Goal: Information Seeking & Learning: Learn about a topic

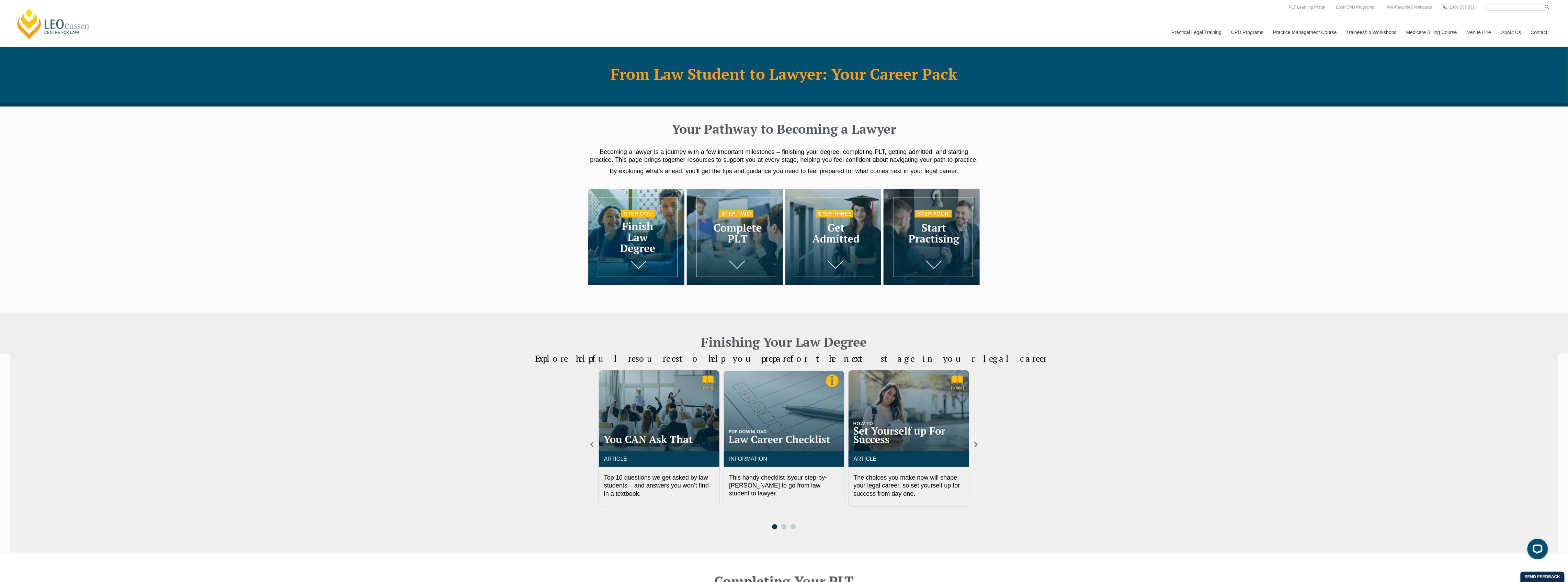
click at [642, 256] on img at bounding box center [636, 237] width 96 height 96
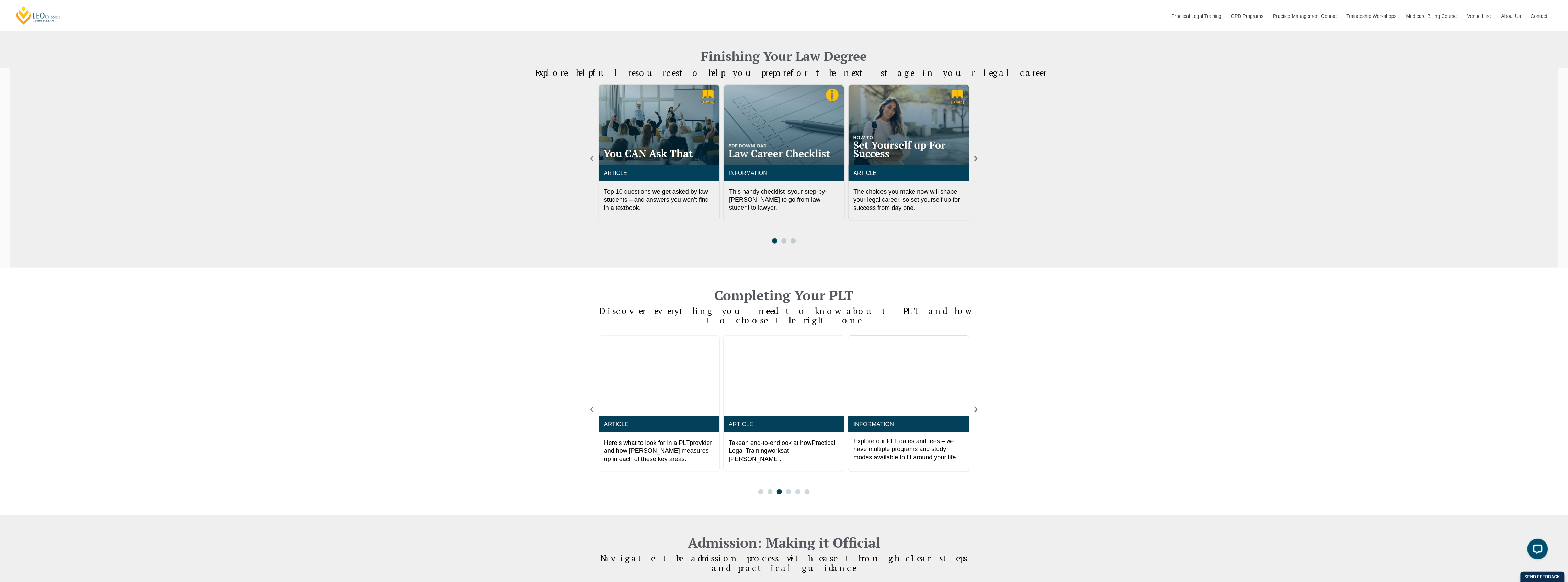
scroll to position [267, 0]
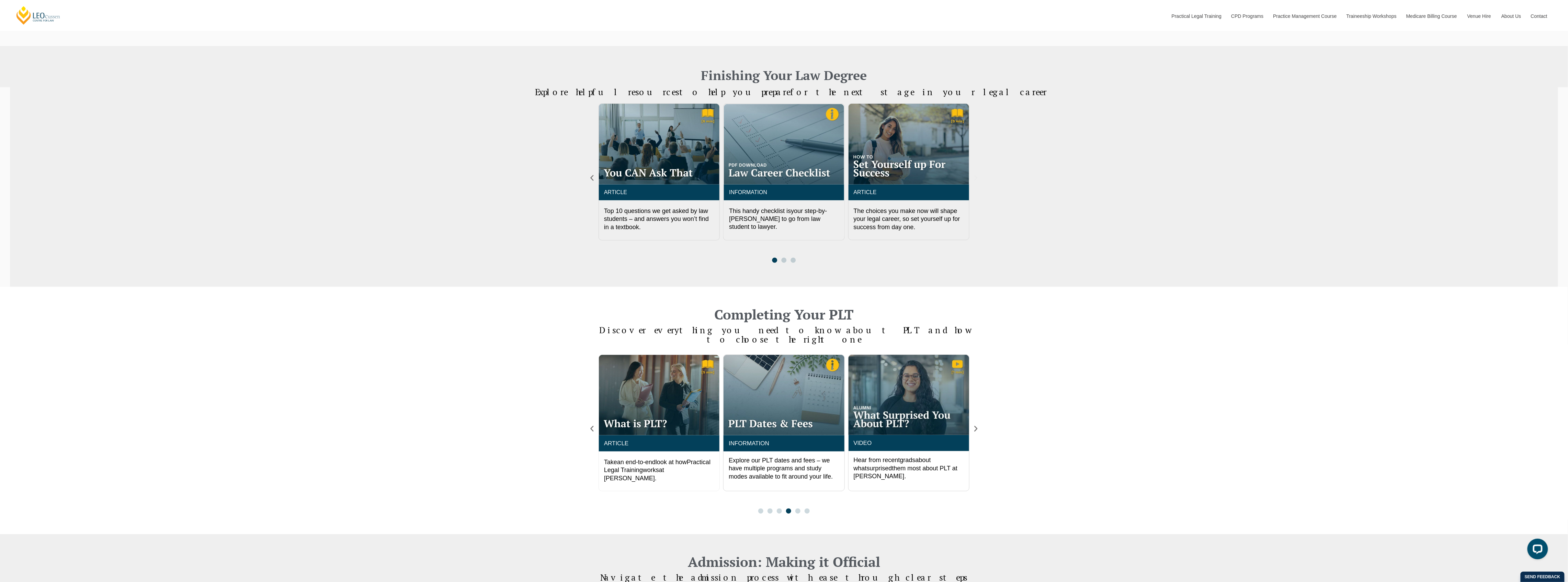
click at [975, 178] on icon "Next slide" at bounding box center [976, 178] width 7 height 7
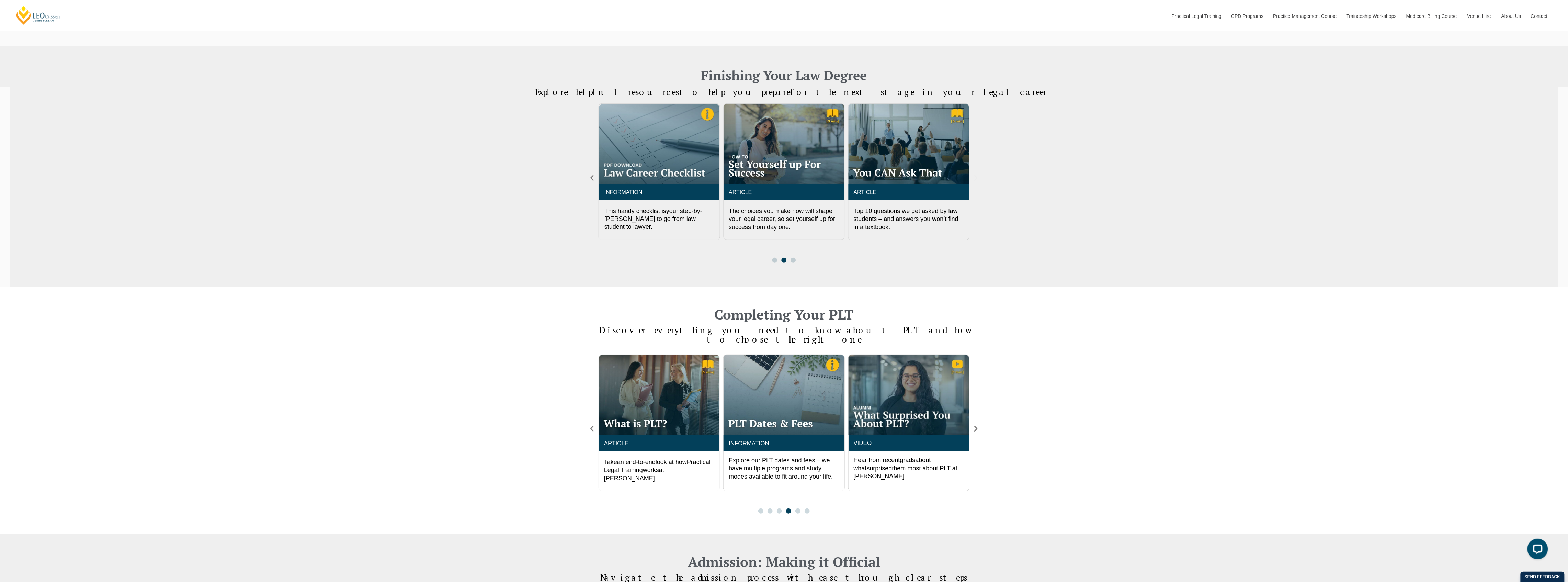
click at [976, 177] on icon "Next slide" at bounding box center [976, 178] width 3 height 6
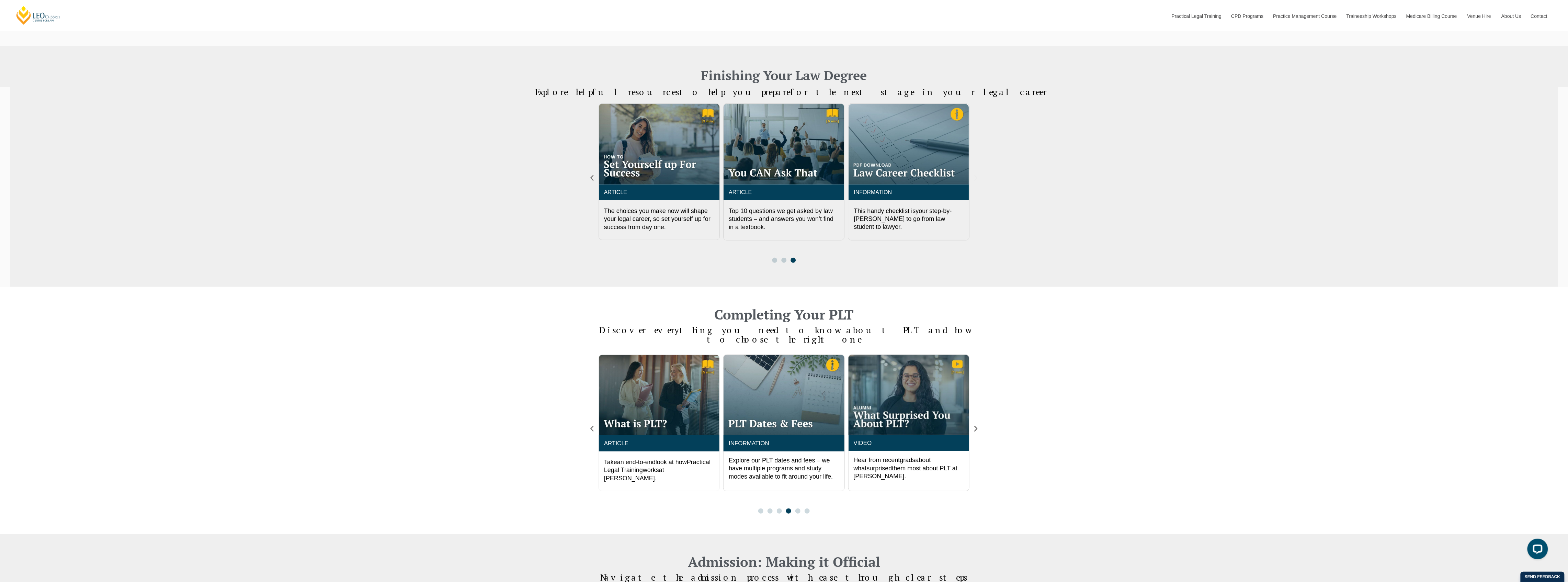
click at [976, 177] on icon "Next slide" at bounding box center [976, 178] width 3 height 6
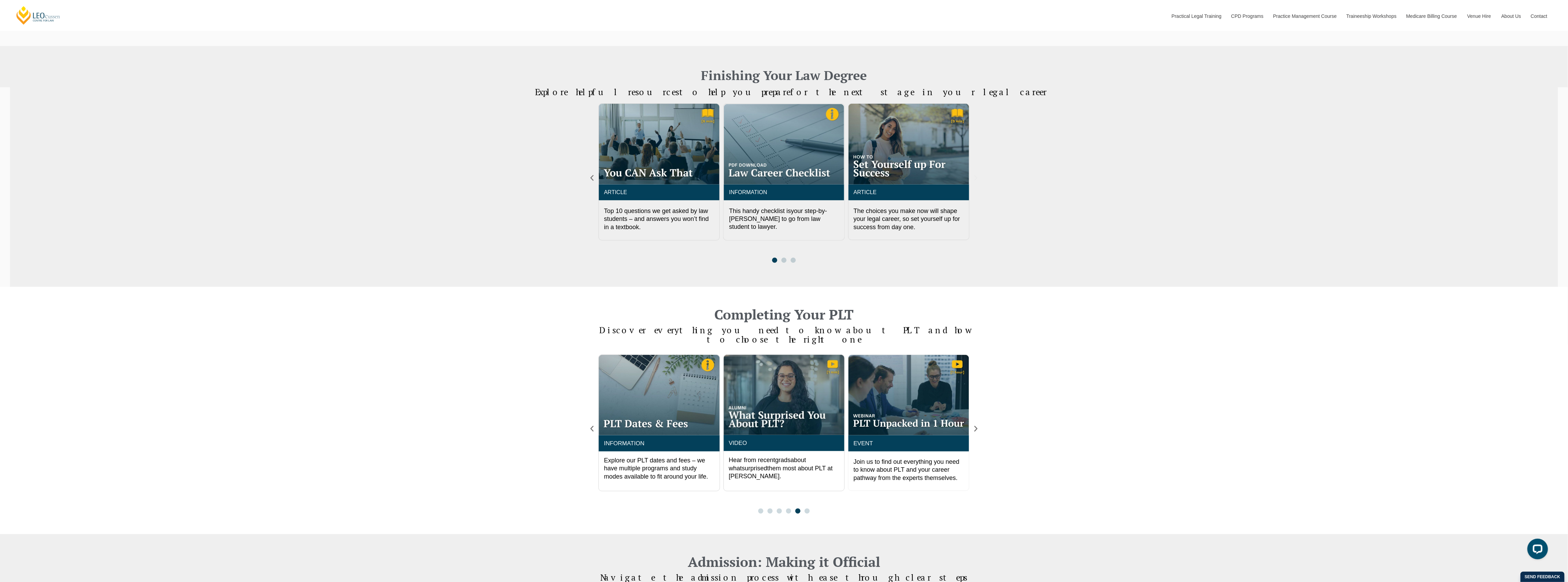
click at [976, 175] on icon "Next slide" at bounding box center [976, 178] width 7 height 7
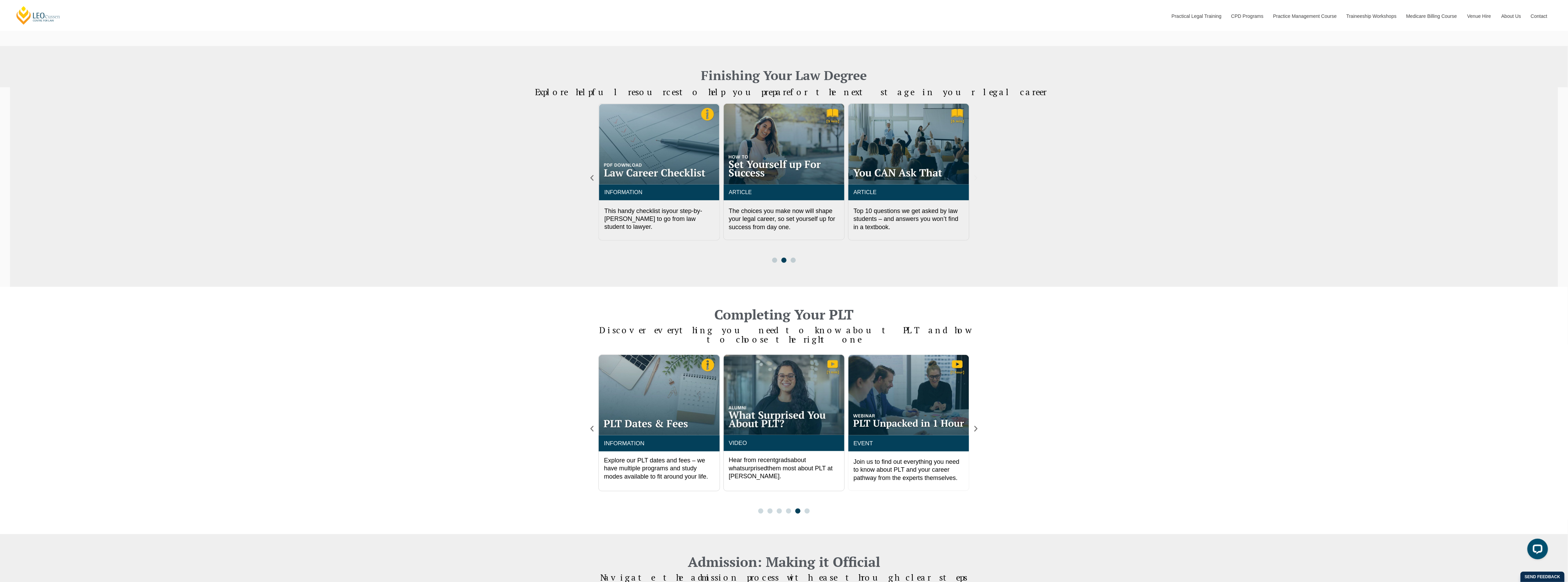
click at [976, 175] on icon "Next slide" at bounding box center [976, 178] width 7 height 7
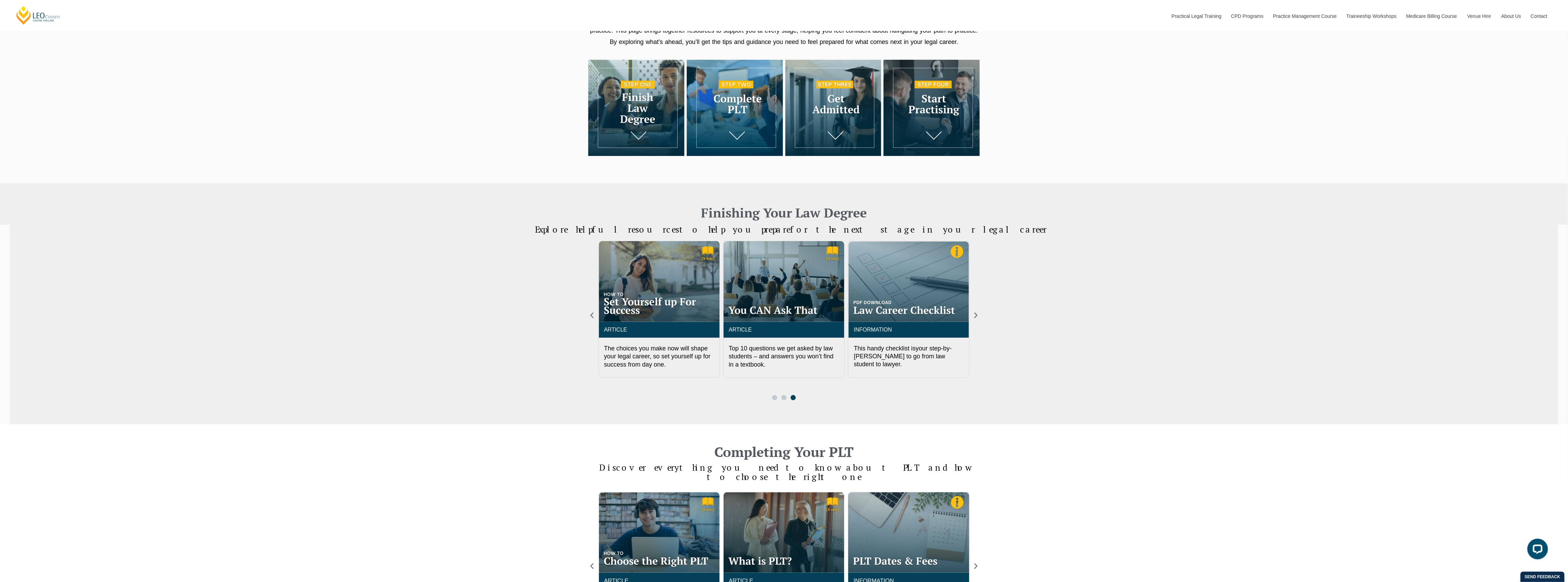
click at [738, 118] on img at bounding box center [735, 108] width 96 height 96
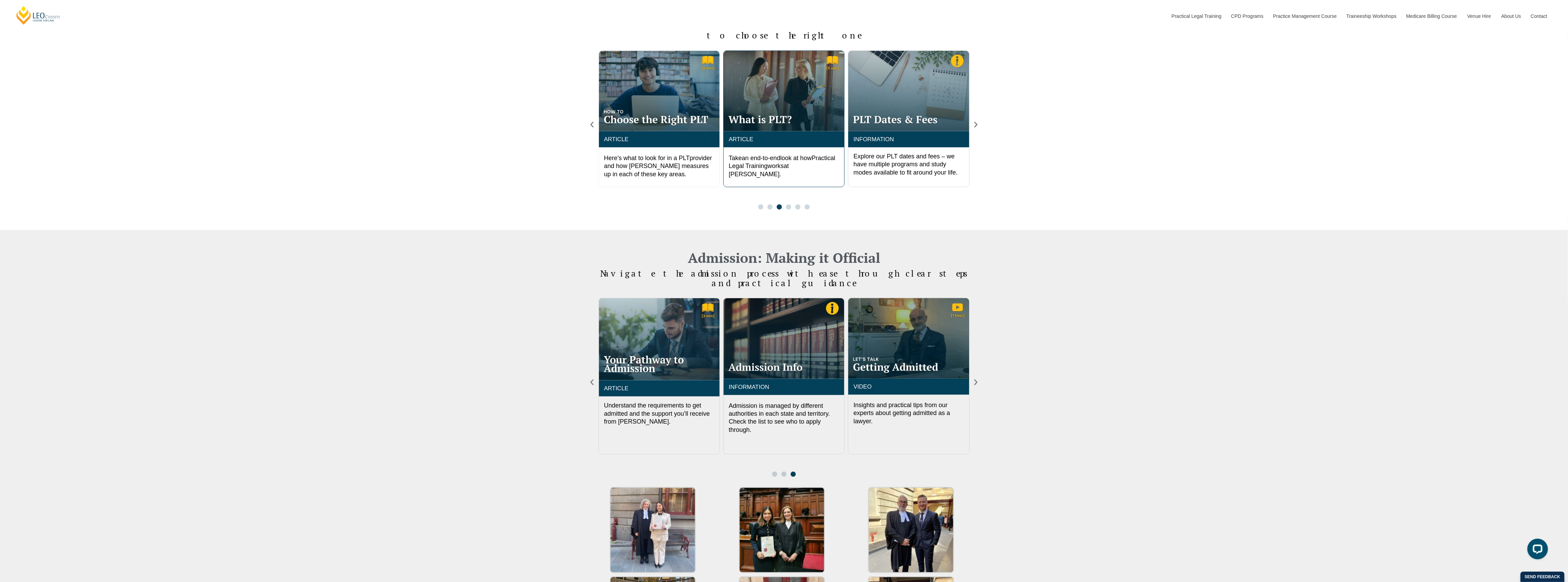
scroll to position [573, 0]
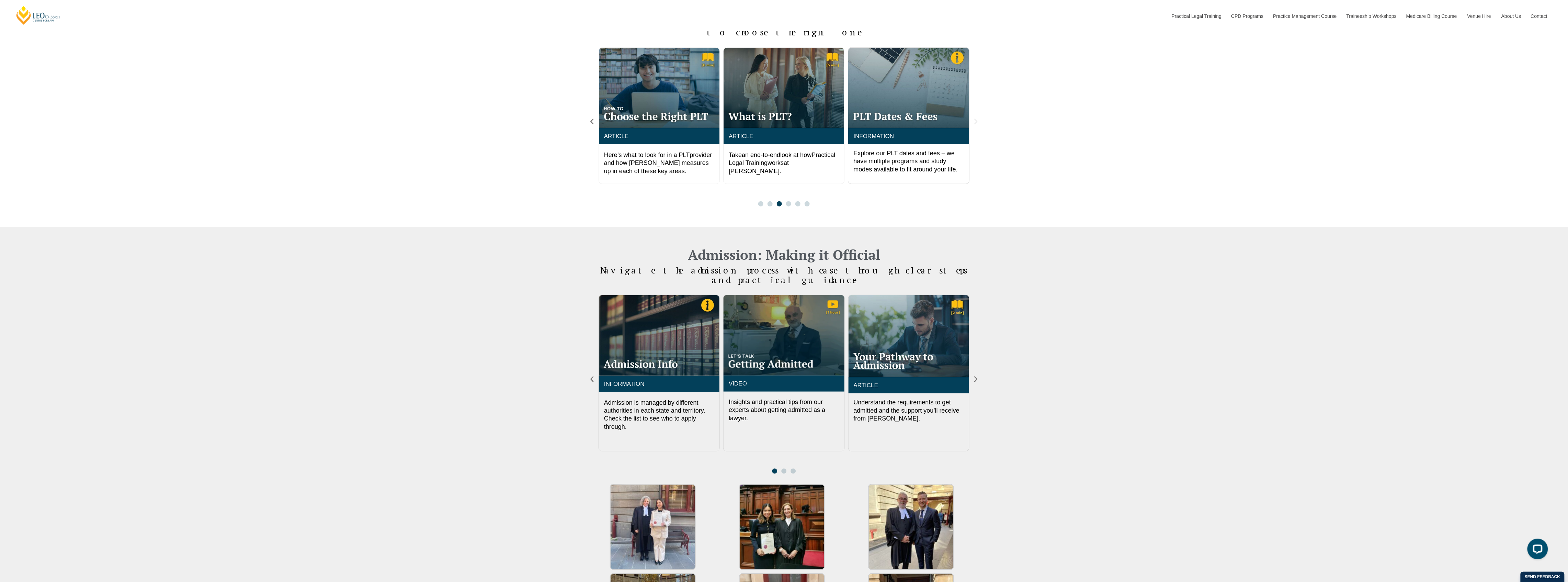
click at [977, 118] on icon "Next slide" at bounding box center [976, 122] width 7 height 7
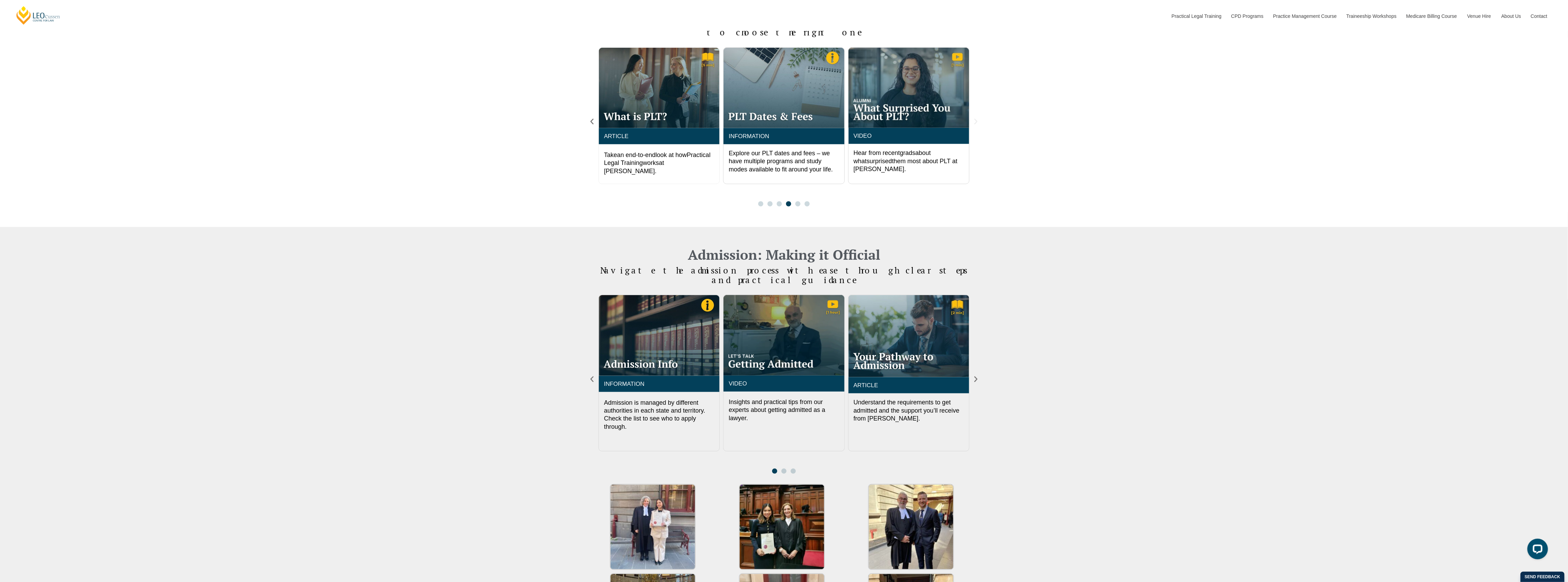
click at [979, 118] on icon "Next slide" at bounding box center [976, 122] width 7 height 7
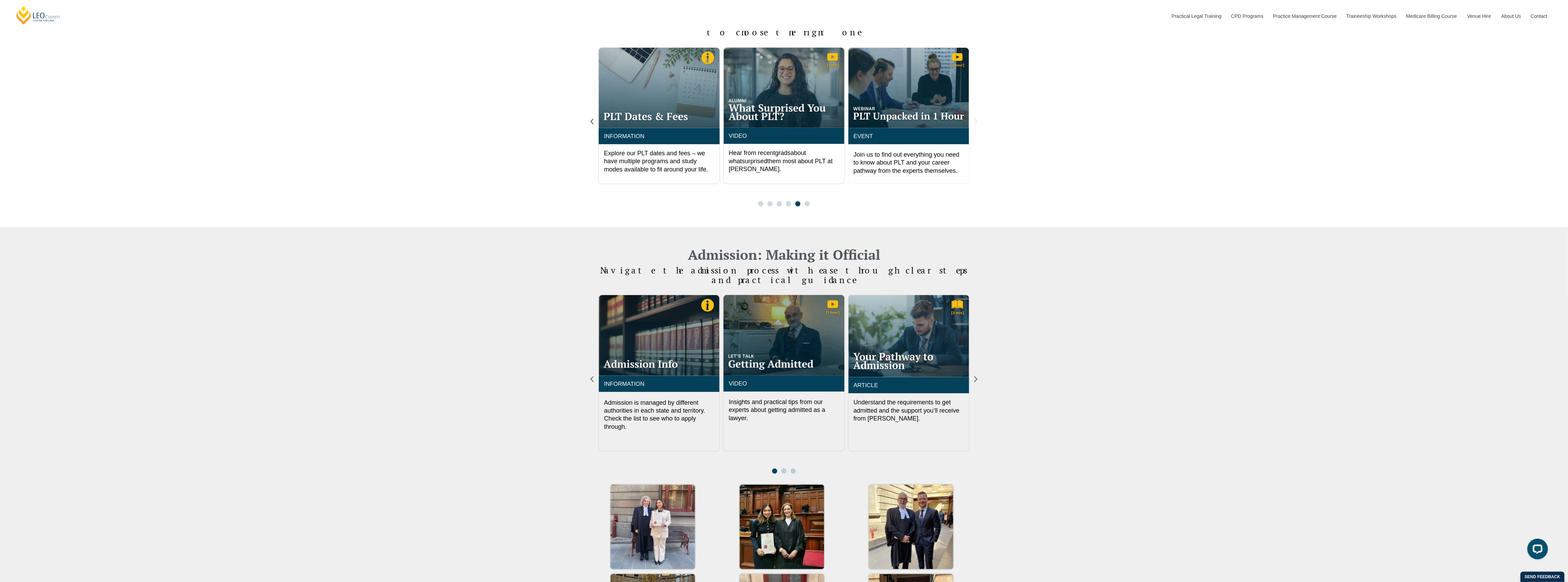
click at [979, 118] on icon "Next slide" at bounding box center [976, 122] width 7 height 7
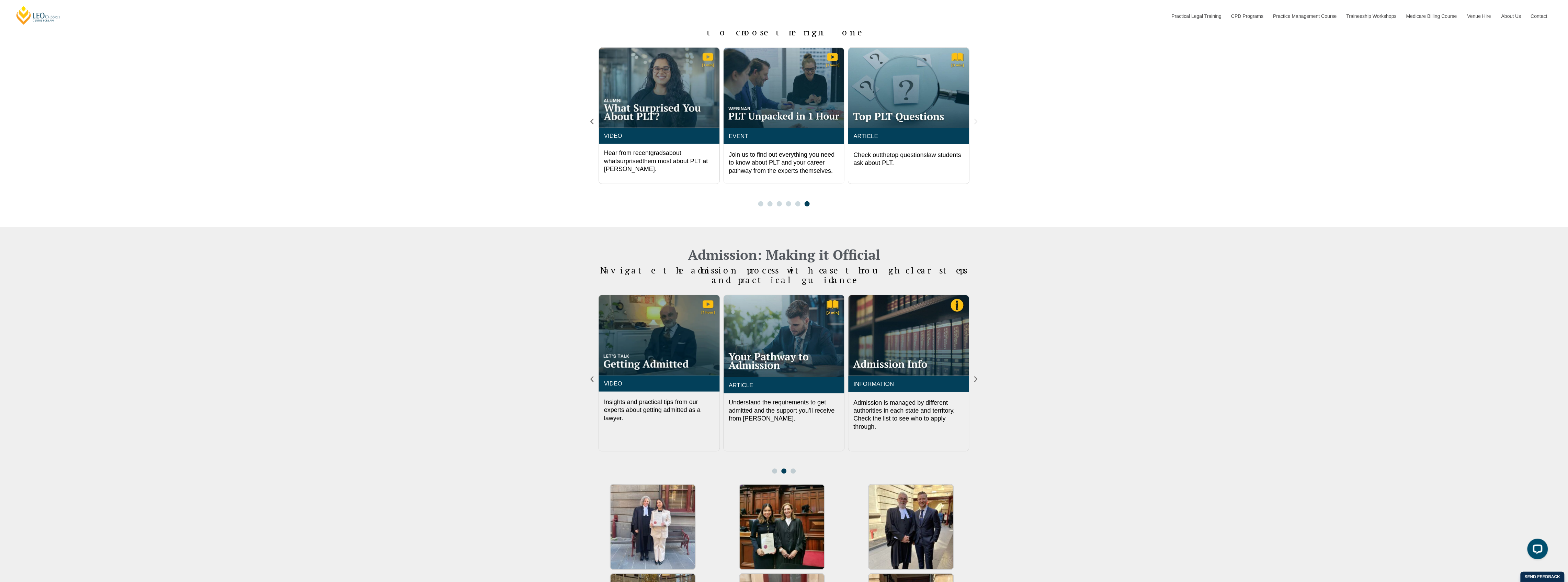
click at [979, 118] on icon "Next slide" at bounding box center [976, 122] width 7 height 7
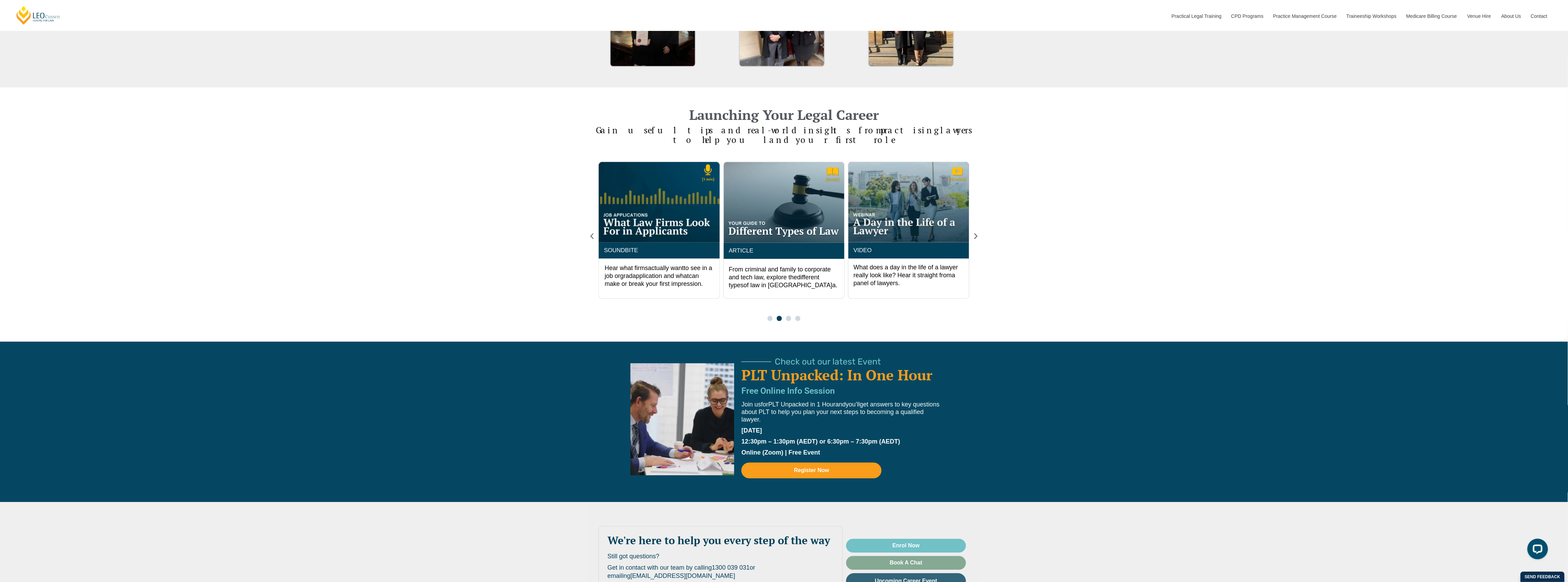
scroll to position [1169, 0]
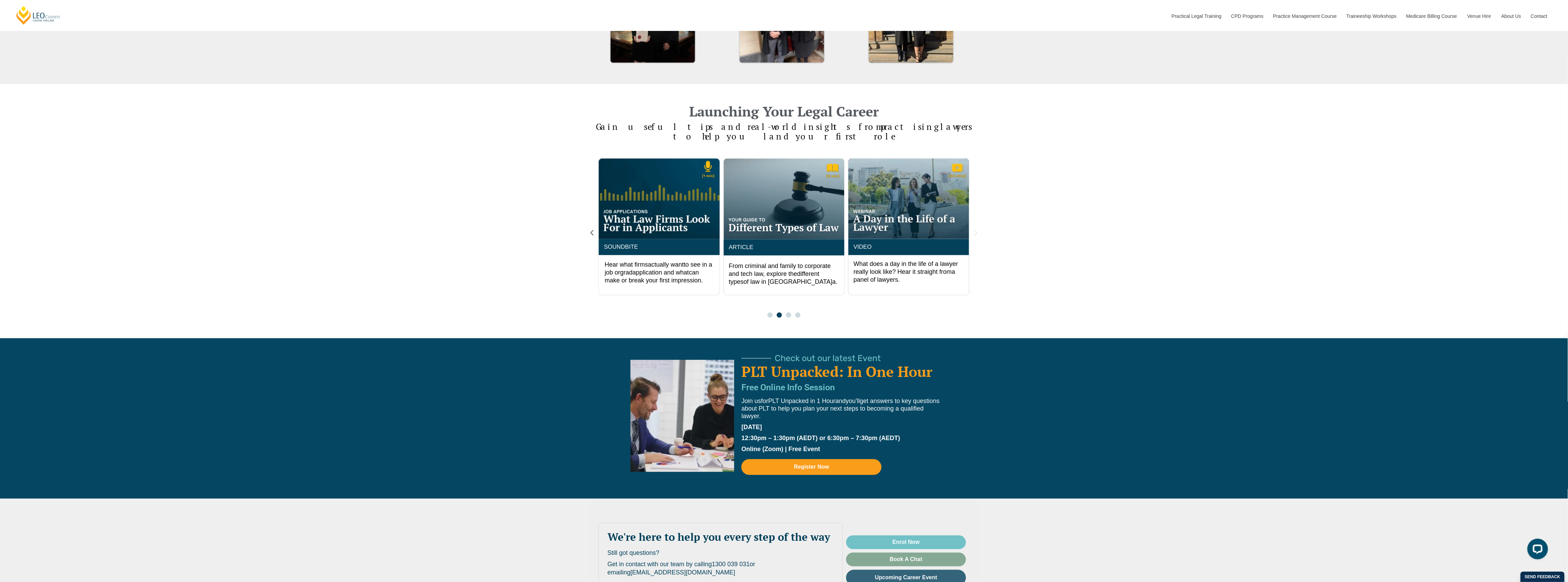
click at [978, 229] on icon "Next slide" at bounding box center [976, 233] width 7 height 7
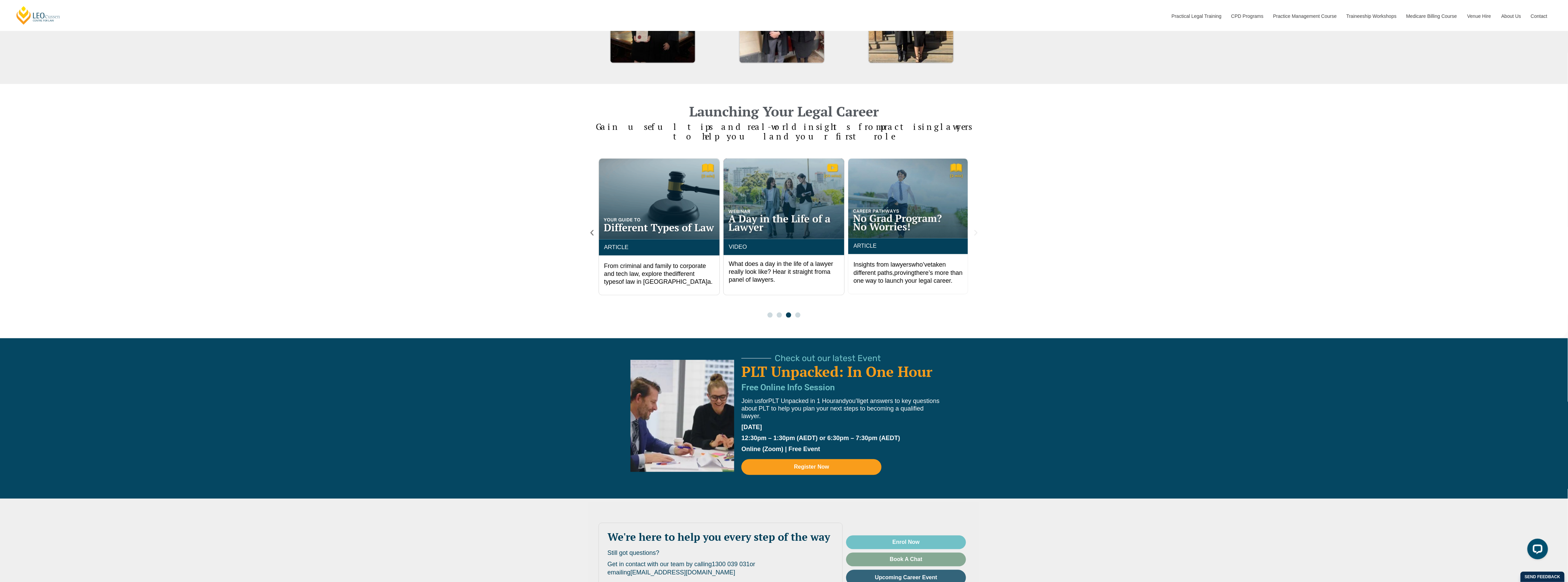
click at [978, 229] on icon "Next slide" at bounding box center [976, 233] width 7 height 7
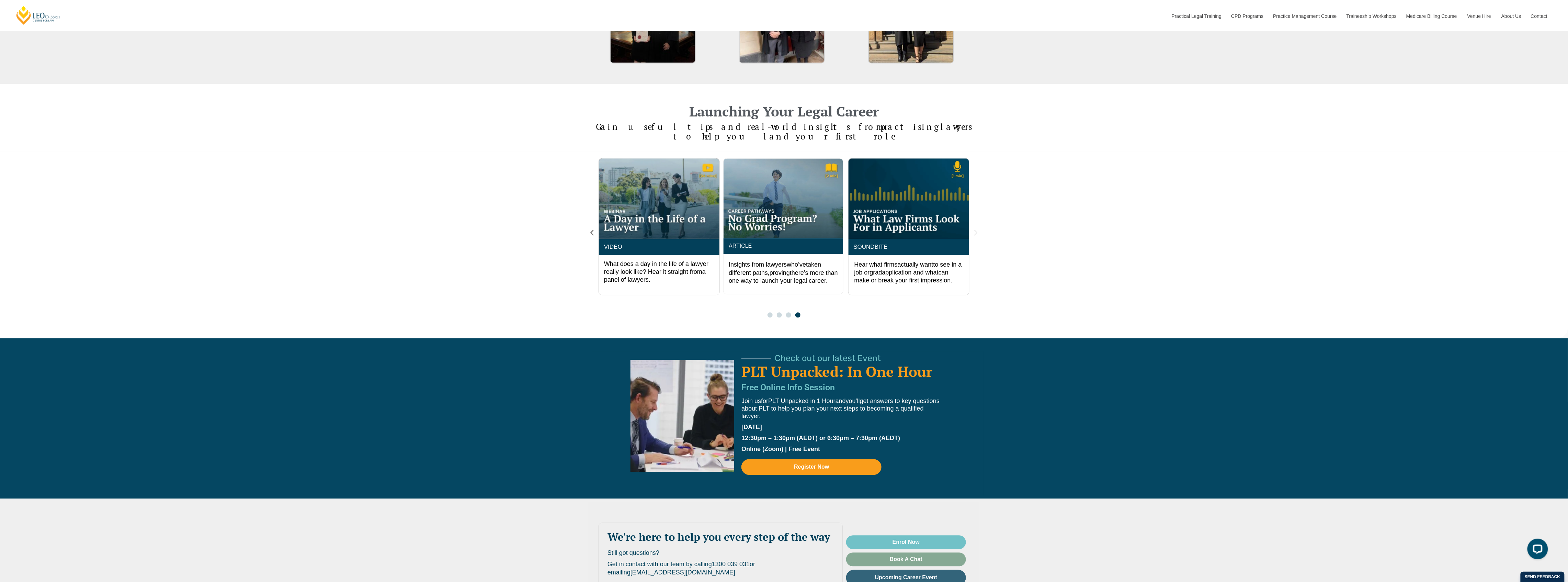
click at [978, 229] on icon "Next slide" at bounding box center [976, 233] width 7 height 7
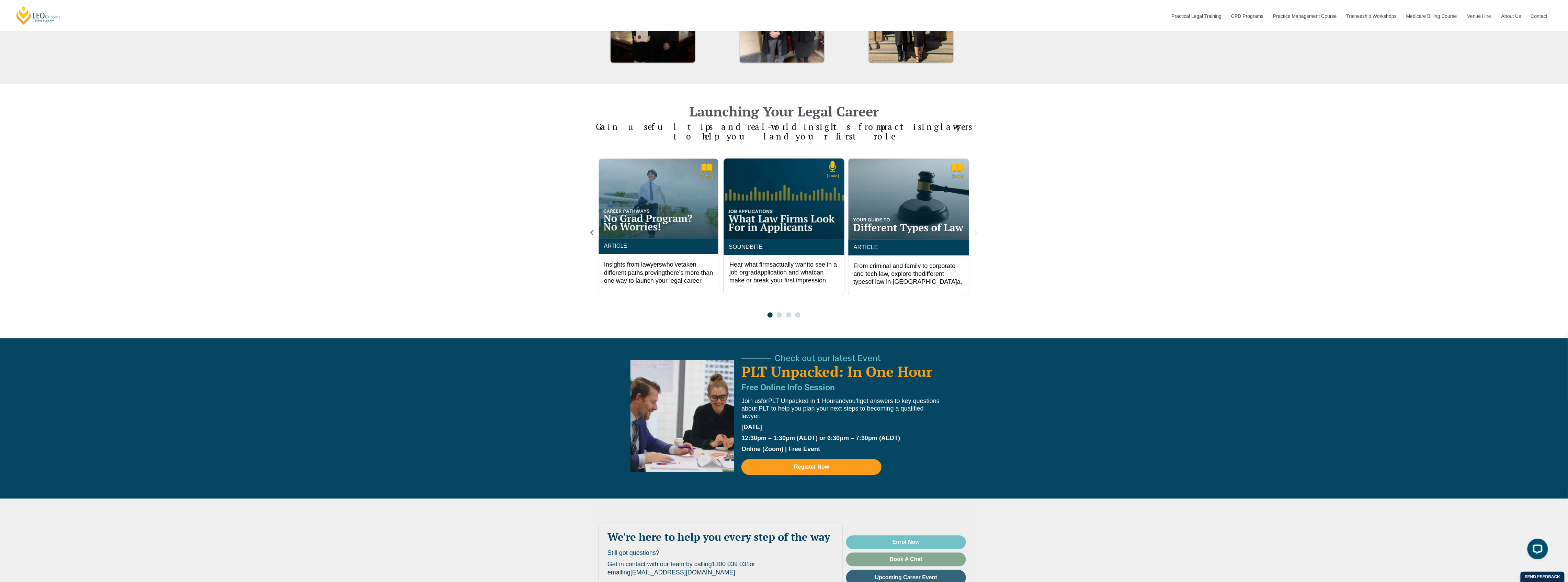
click at [978, 229] on icon "Next slide" at bounding box center [976, 233] width 7 height 7
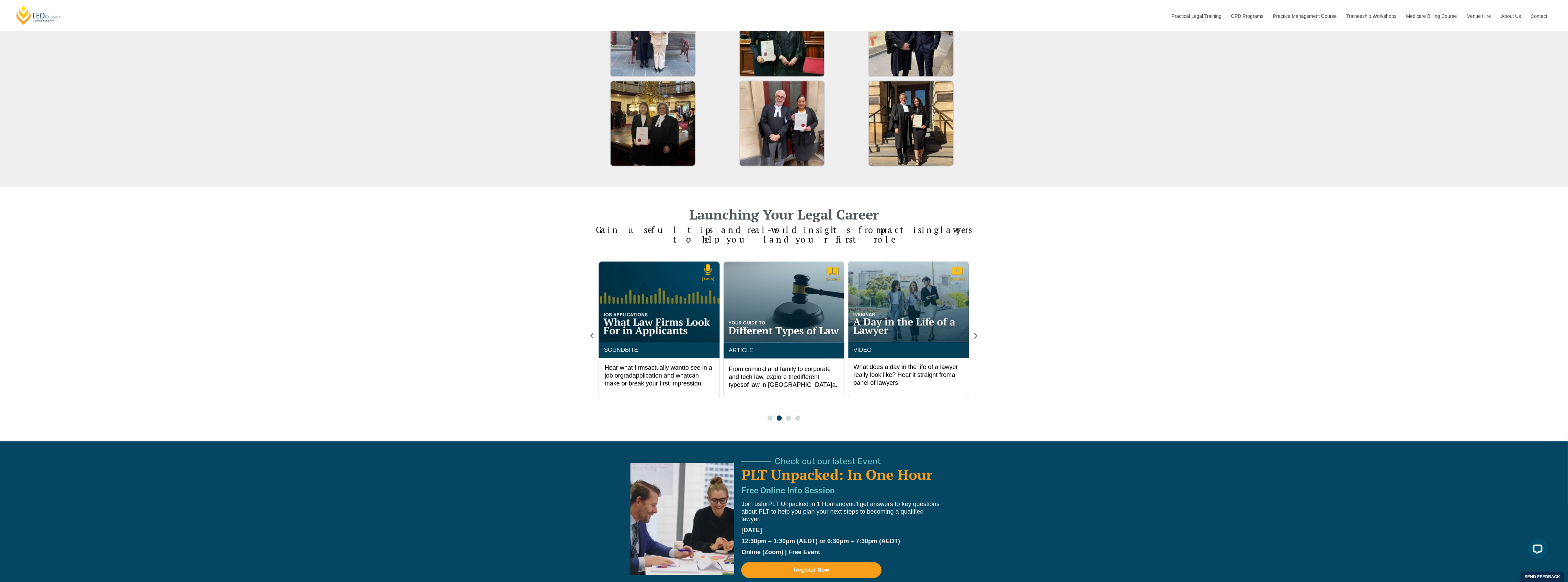
scroll to position [1099, 0]
